Goal: Task Accomplishment & Management: Manage account settings

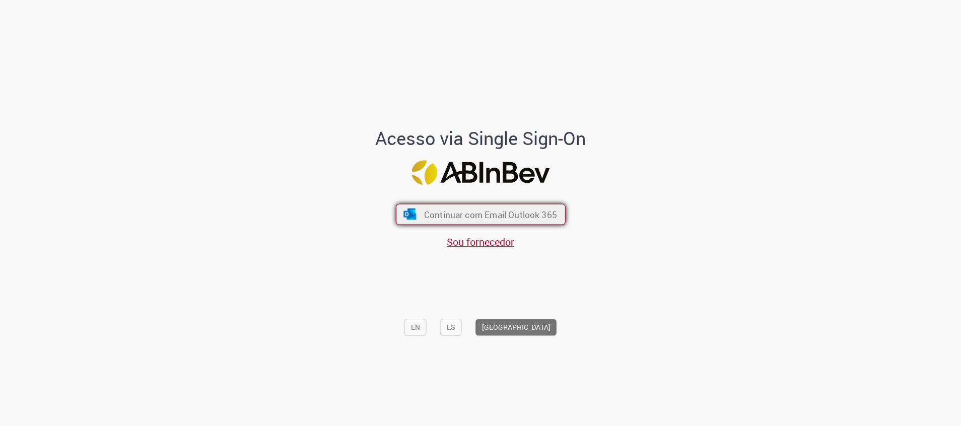
click at [527, 213] on span "Continuar com Email Outlook 365" at bounding box center [489, 214] width 133 height 12
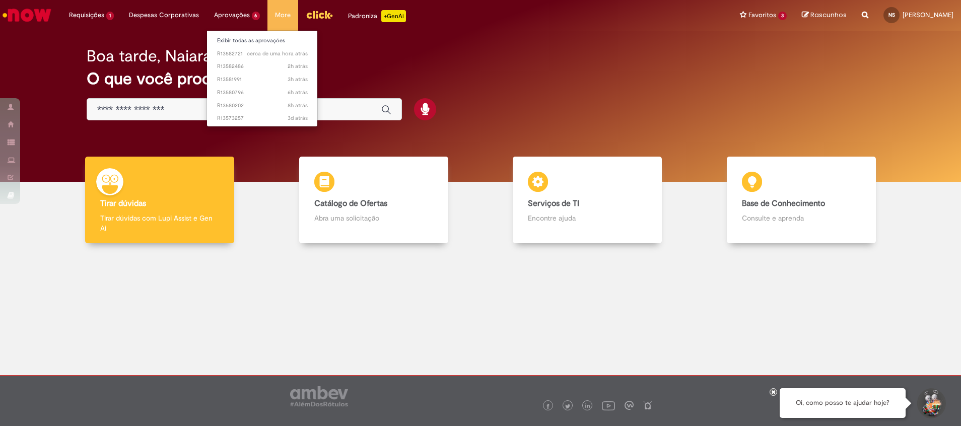
click at [232, 12] on li "Aprovações 6 Exibir todas as aprovações cerca de uma hora atrás cerca de uma ho…" at bounding box center [236, 15] width 61 height 30
click at [266, 44] on link "Exibir todas as aprovações" at bounding box center [262, 40] width 111 height 11
